Goal: Find contact information: Find contact information

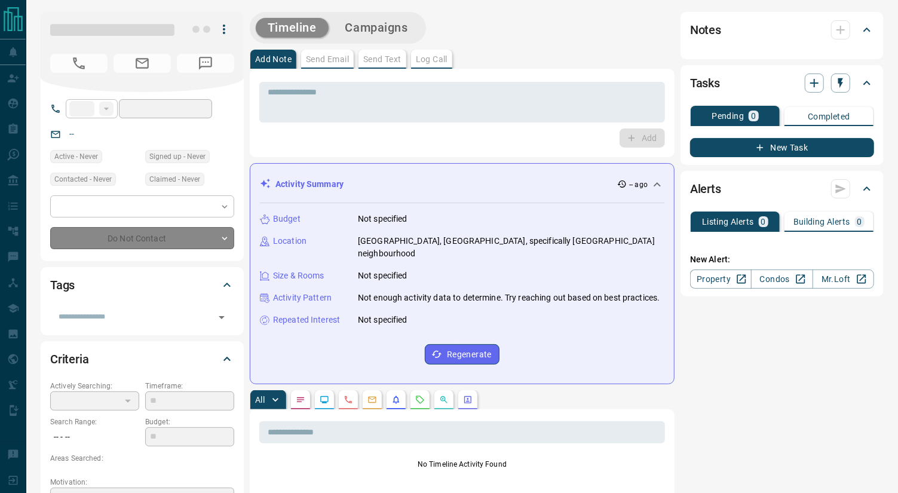
type input "**"
type input "**********"
type input "*"
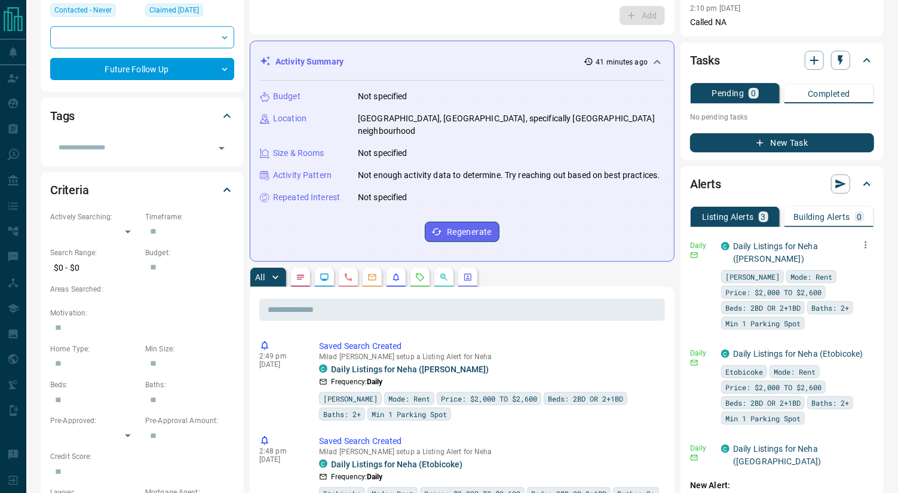
scroll to position [177, 0]
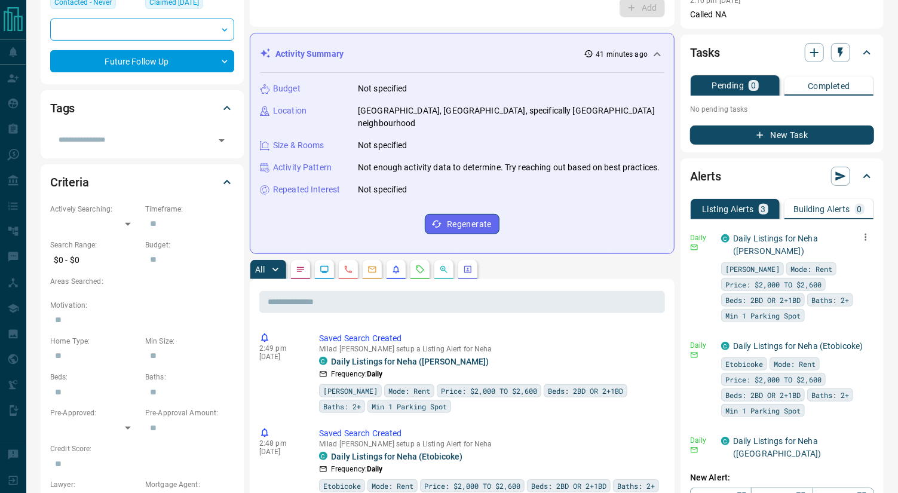
click at [860, 232] on icon "button" at bounding box center [865, 237] width 11 height 11
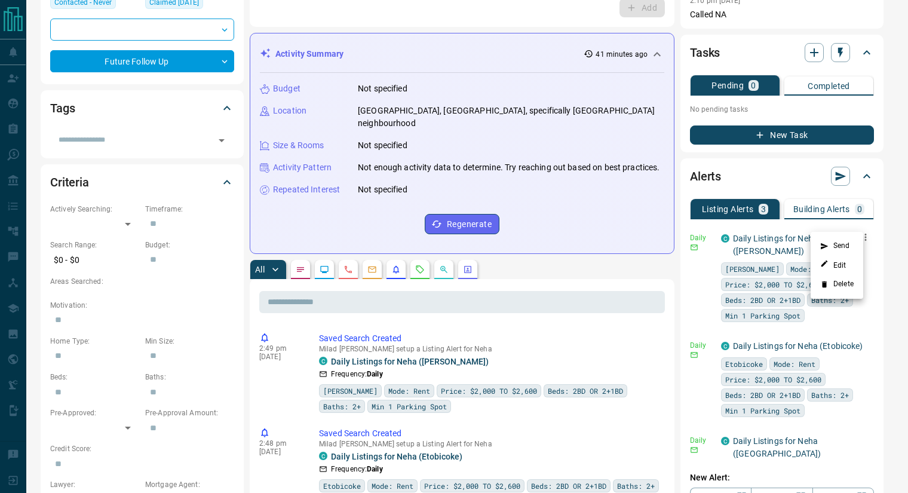
click at [845, 243] on li "Send" at bounding box center [837, 246] width 53 height 19
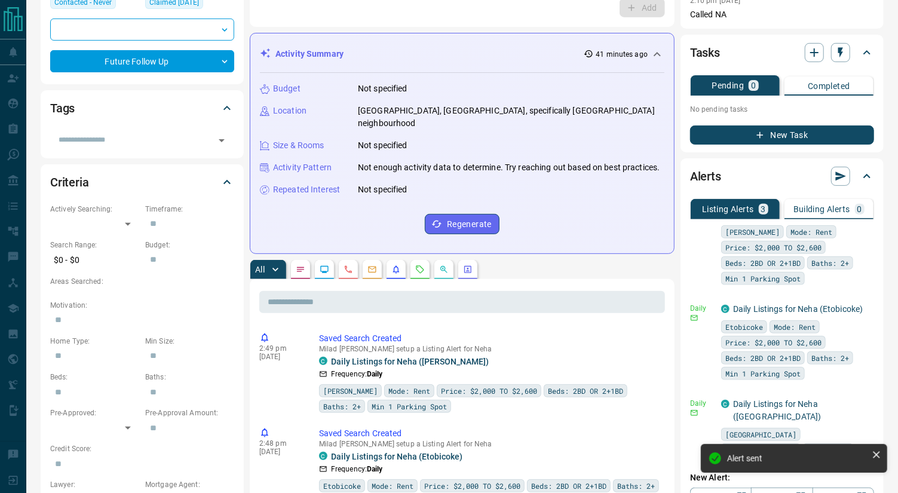
scroll to position [88, 0]
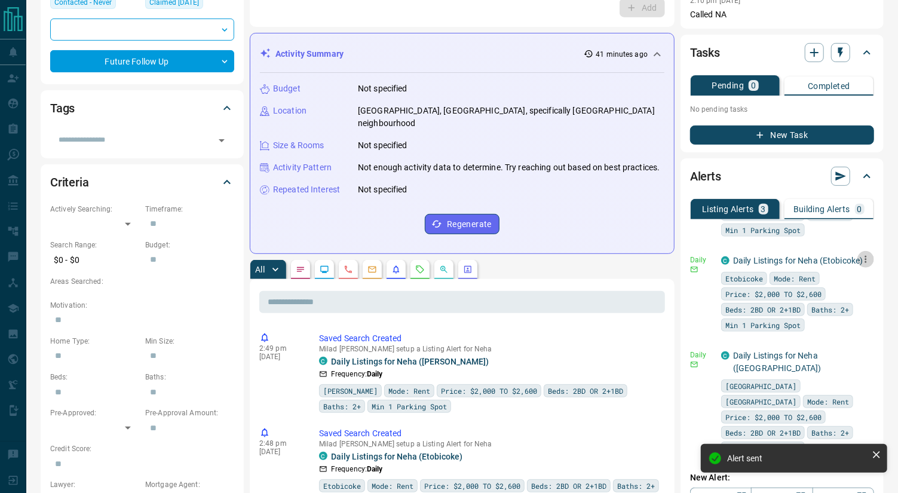
click at [860, 254] on icon "button" at bounding box center [865, 259] width 11 height 11
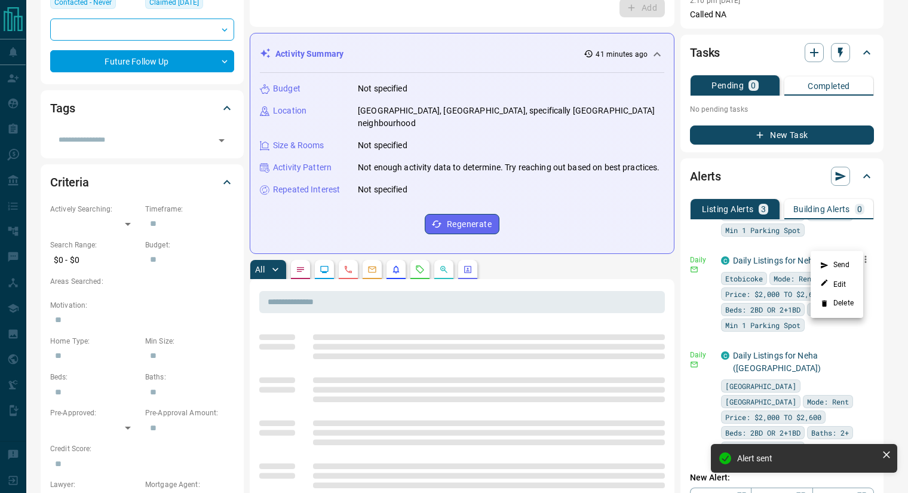
click at [844, 262] on li "Send" at bounding box center [837, 265] width 53 height 19
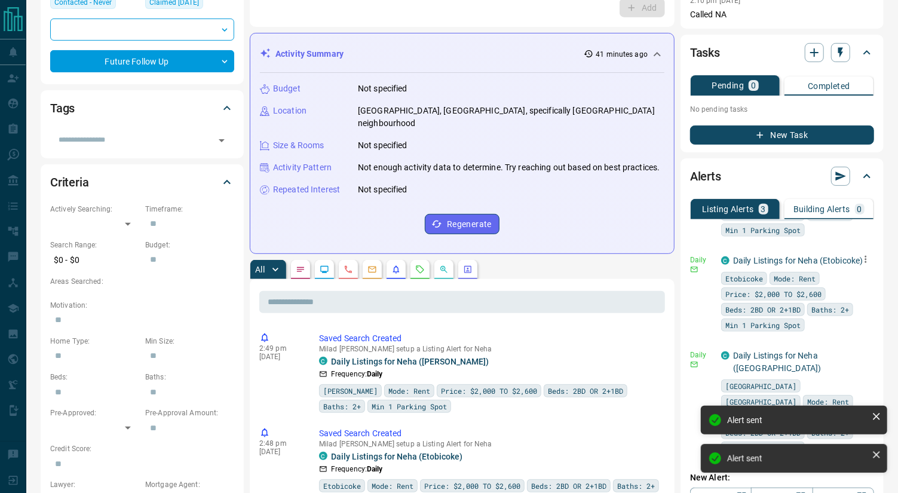
scroll to position [97, 0]
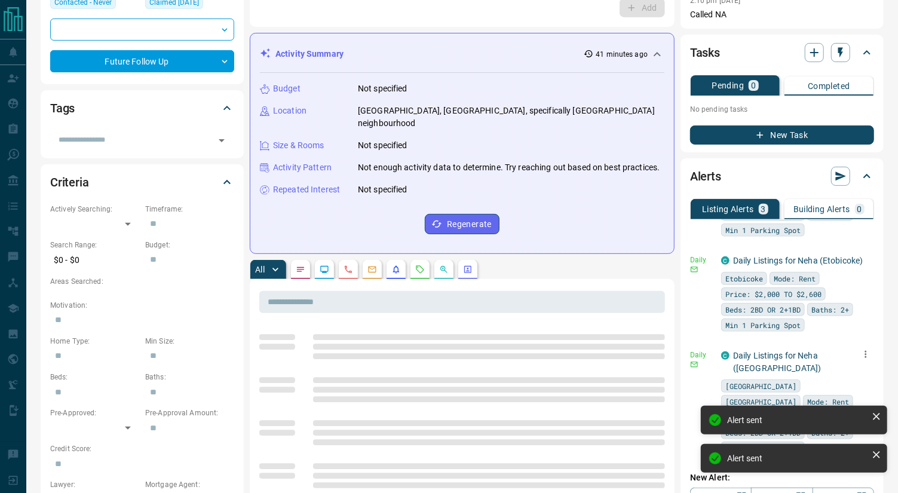
click at [860, 349] on icon "button" at bounding box center [865, 354] width 11 height 11
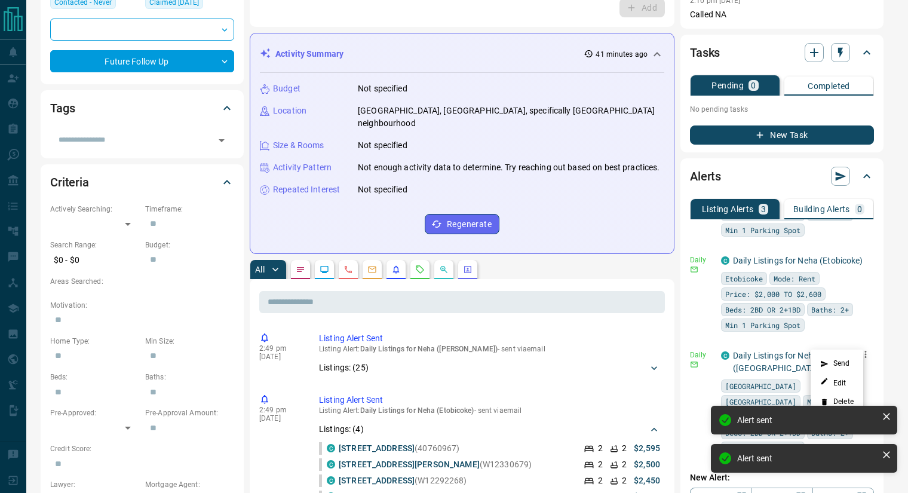
click at [837, 358] on li "Send" at bounding box center [837, 363] width 53 height 19
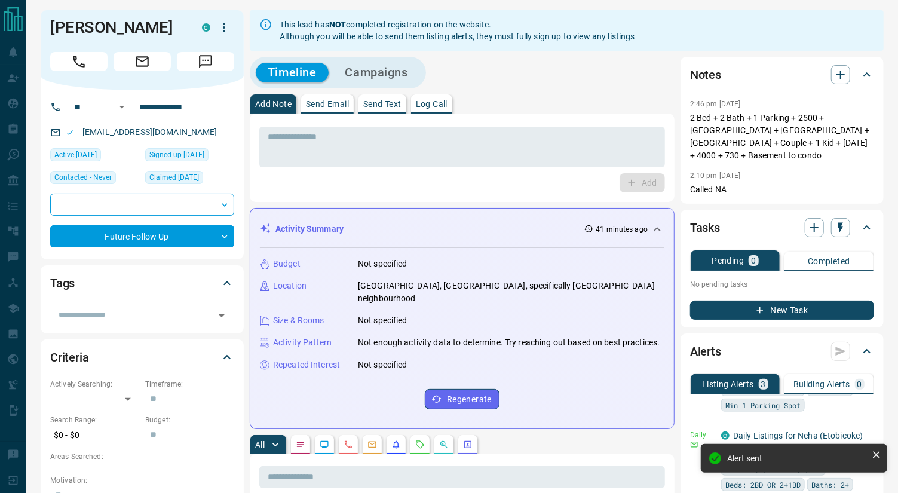
scroll to position [0, 0]
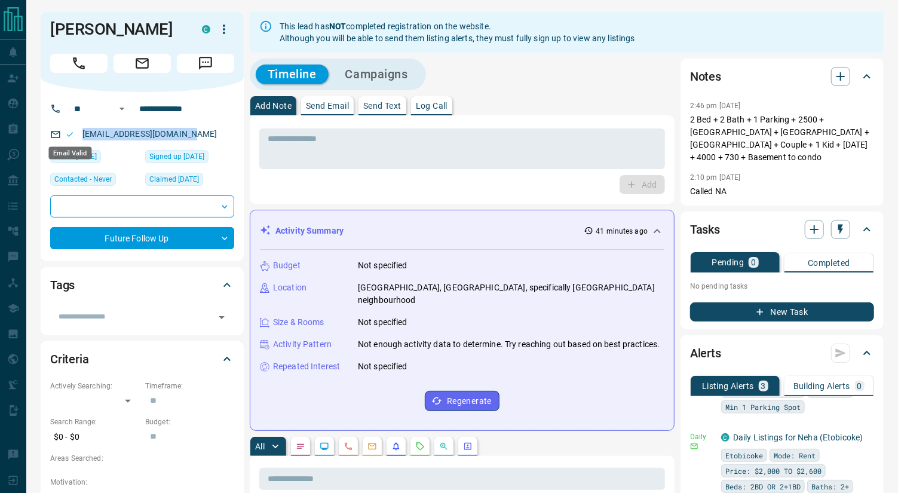
drag, startPoint x: 195, startPoint y: 128, endPoint x: 66, endPoint y: 133, distance: 129.1
click at [66, 133] on div "[EMAIL_ADDRESS][DOMAIN_NAME]" at bounding box center [142, 134] width 184 height 20
copy link "[EMAIL_ADDRESS][DOMAIN_NAME]"
